Goal: Find specific page/section: Find specific page/section

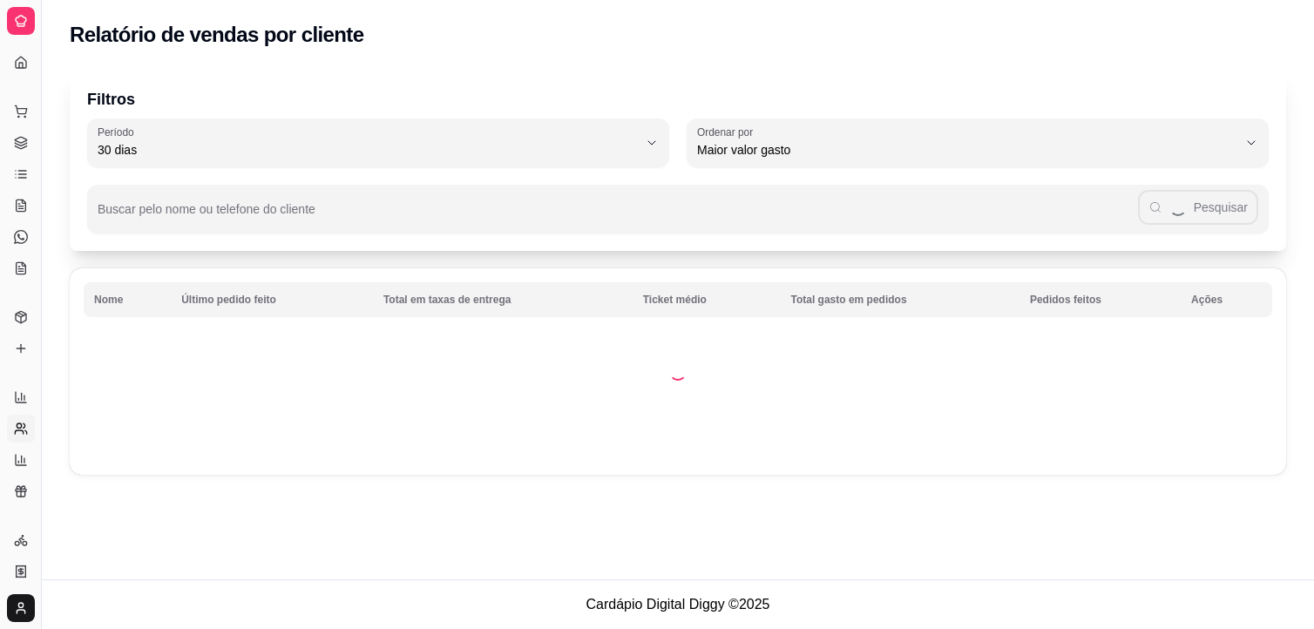
select select "30"
select select "HIGHEST_TOTAL_SPENT_WITH_ORDERS"
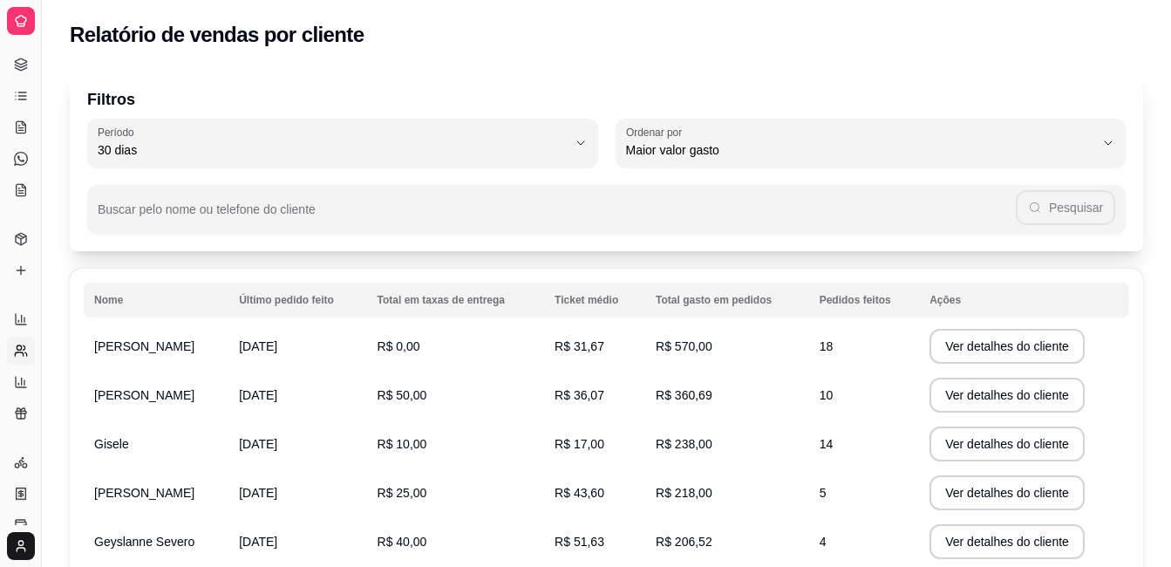
scroll to position [78, 0]
click at [19, 129] on icon at bounding box center [21, 127] width 14 height 14
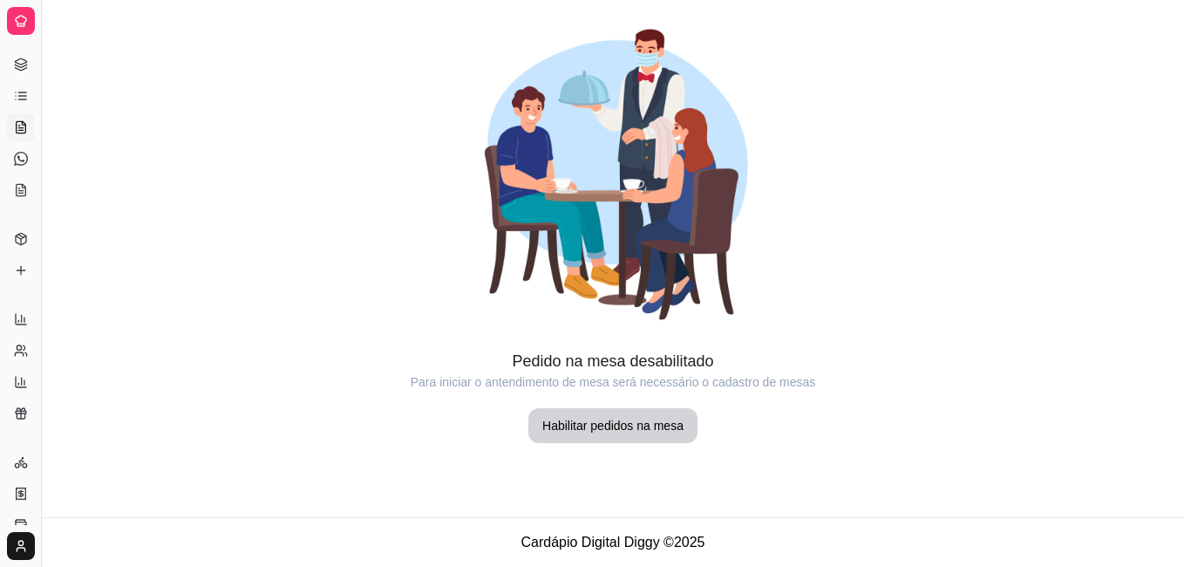
click at [17, 18] on icon at bounding box center [21, 21] width 10 height 10
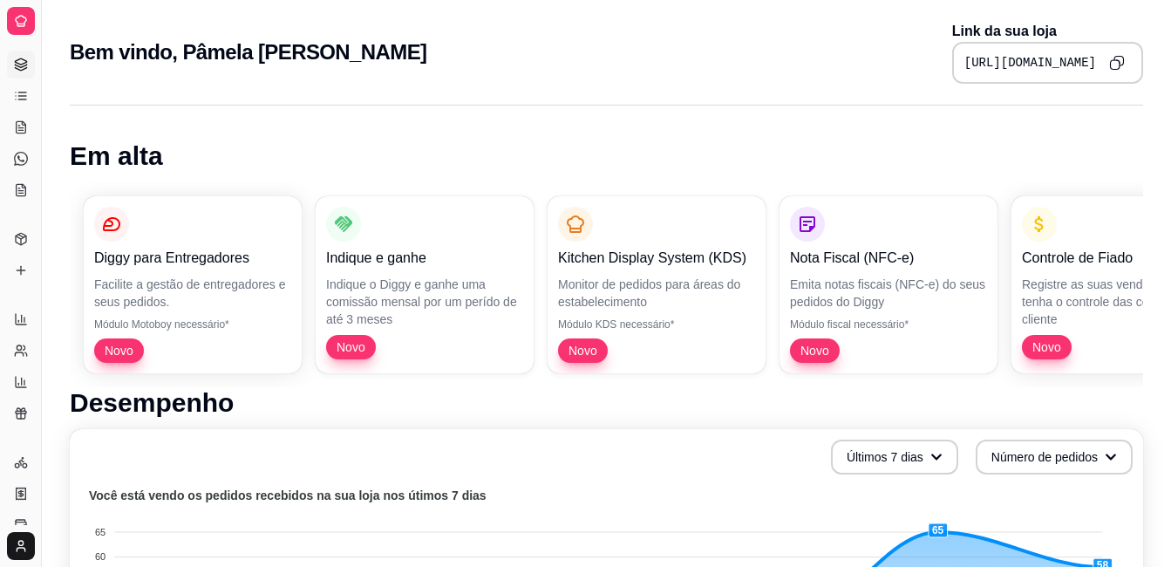
click at [17, 59] on icon at bounding box center [21, 65] width 14 height 14
